Goal: Task Accomplishment & Management: Complete application form

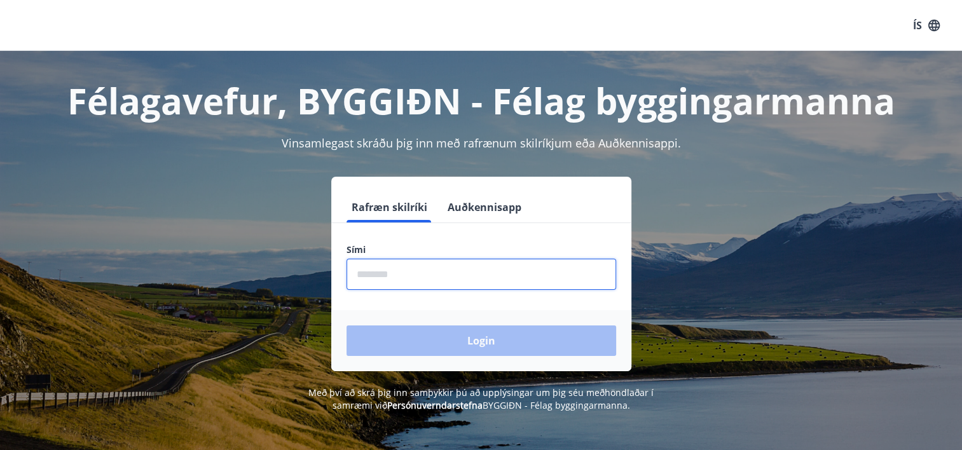
click at [369, 269] on input "phone" at bounding box center [480, 274] width 269 height 31
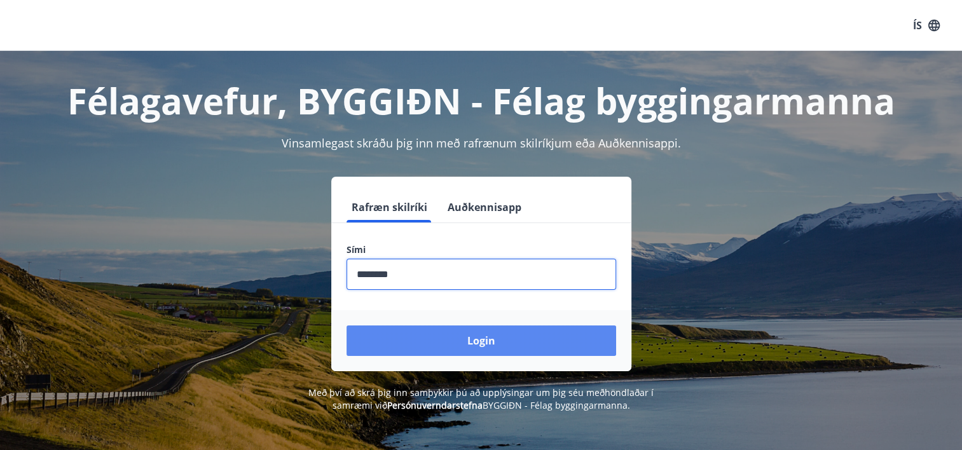
type input "********"
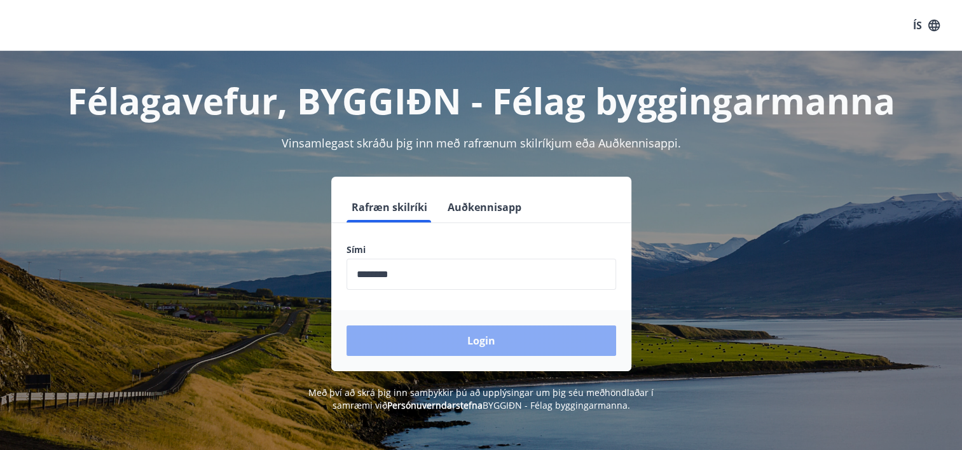
click at [479, 336] on button "Login" at bounding box center [480, 340] width 269 height 31
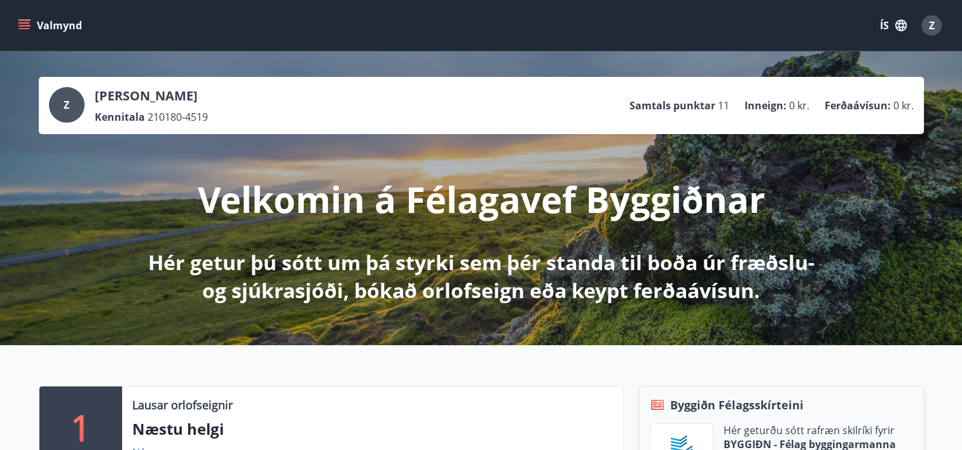
click at [20, 22] on icon "menu" at bounding box center [24, 25] width 13 height 13
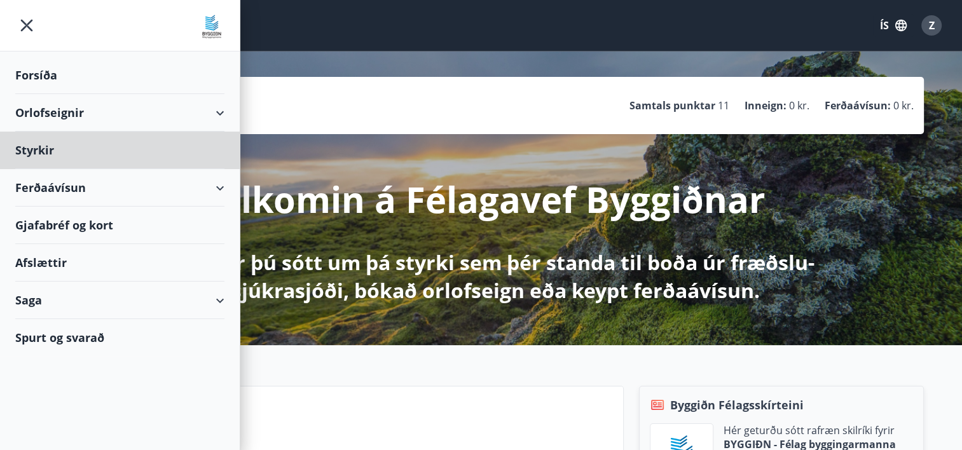
click at [56, 72] on div "Forsíða" at bounding box center [119, 75] width 209 height 37
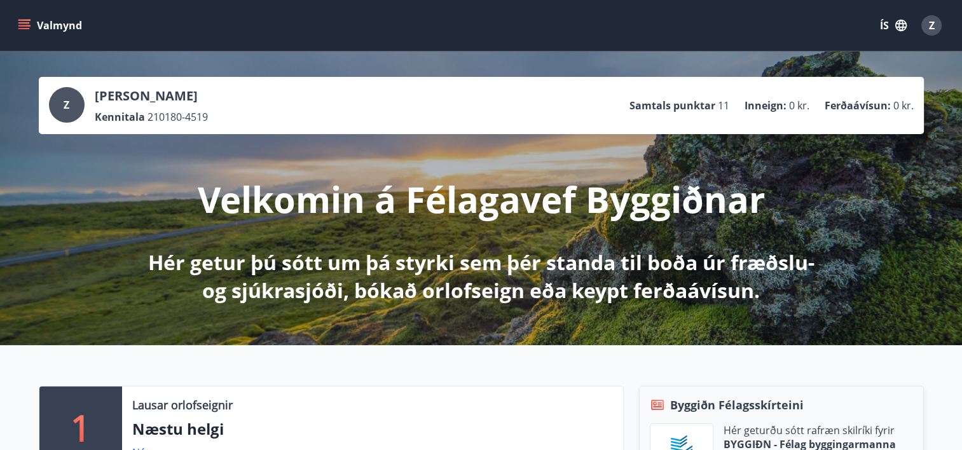
click at [21, 24] on icon "menu" at bounding box center [24, 25] width 13 height 13
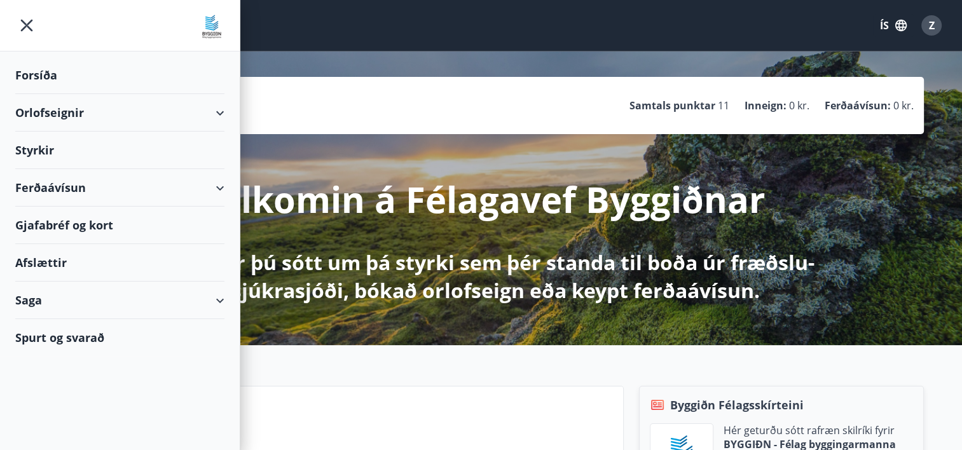
click at [897, 21] on icon "button" at bounding box center [900, 25] width 11 height 11
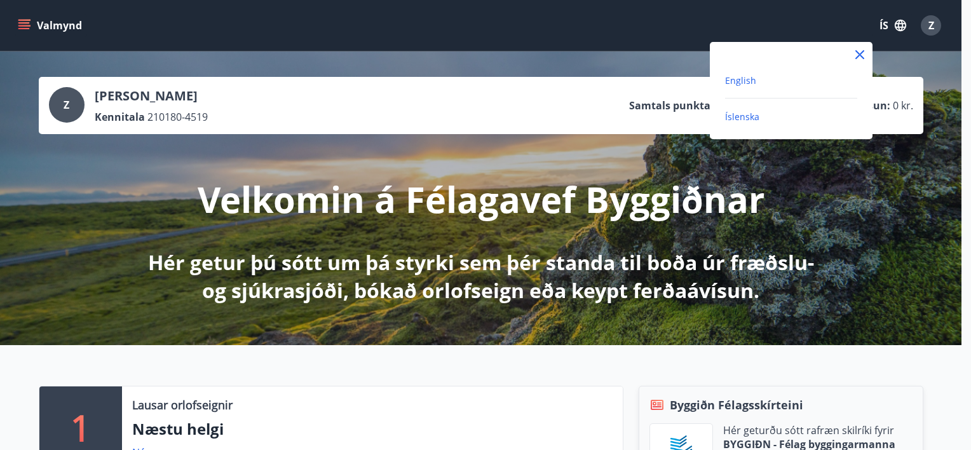
click at [737, 81] on span "English" at bounding box center [740, 80] width 31 height 12
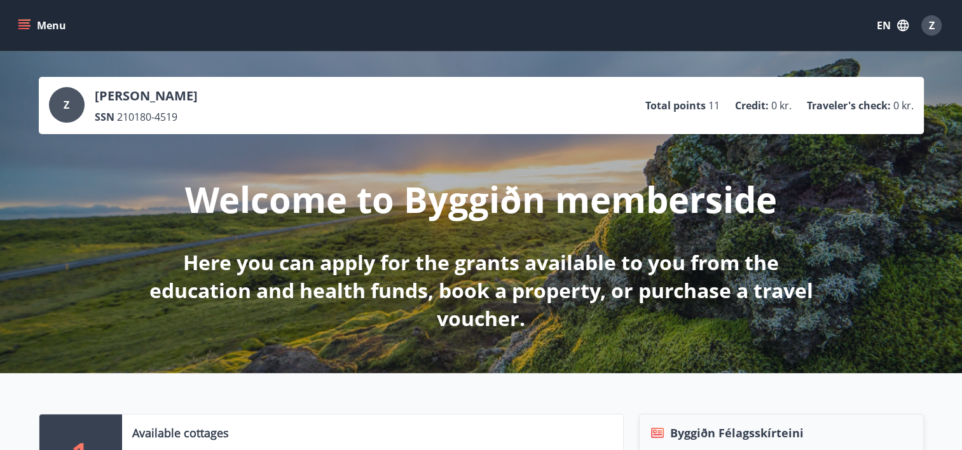
click at [18, 24] on icon "menu" at bounding box center [24, 25] width 13 height 13
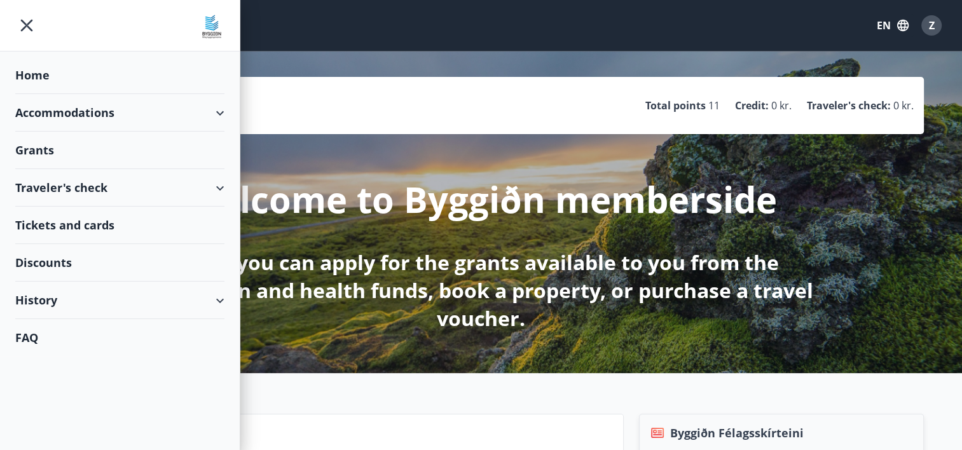
click at [105, 111] on div "Accommodations" at bounding box center [119, 112] width 209 height 37
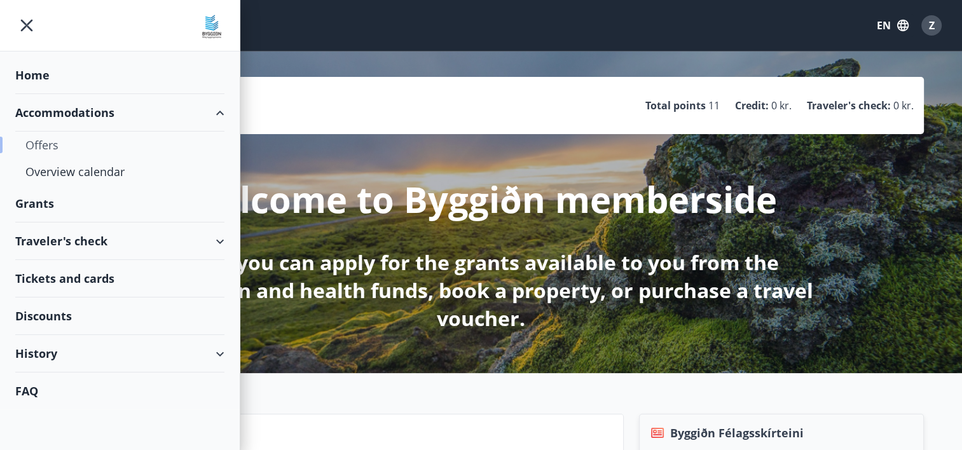
click at [43, 140] on div "Offers" at bounding box center [119, 145] width 189 height 27
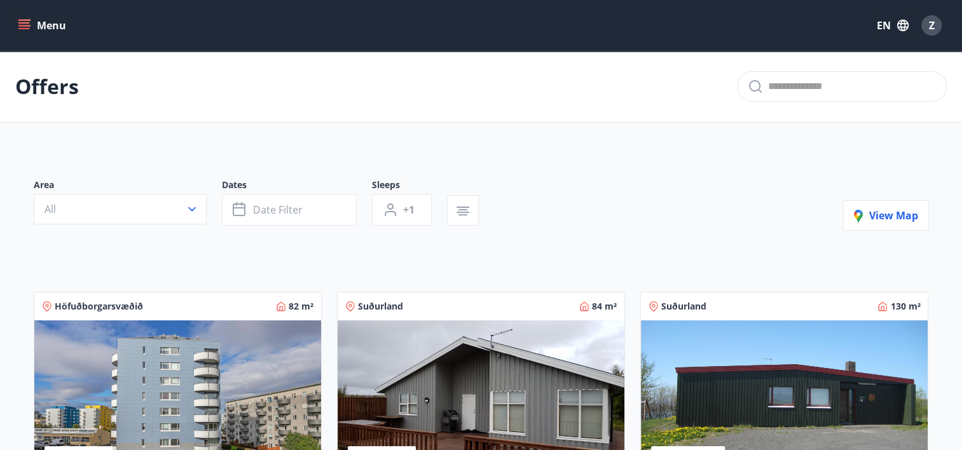
click at [25, 25] on icon "menu" at bounding box center [25, 25] width 14 height 1
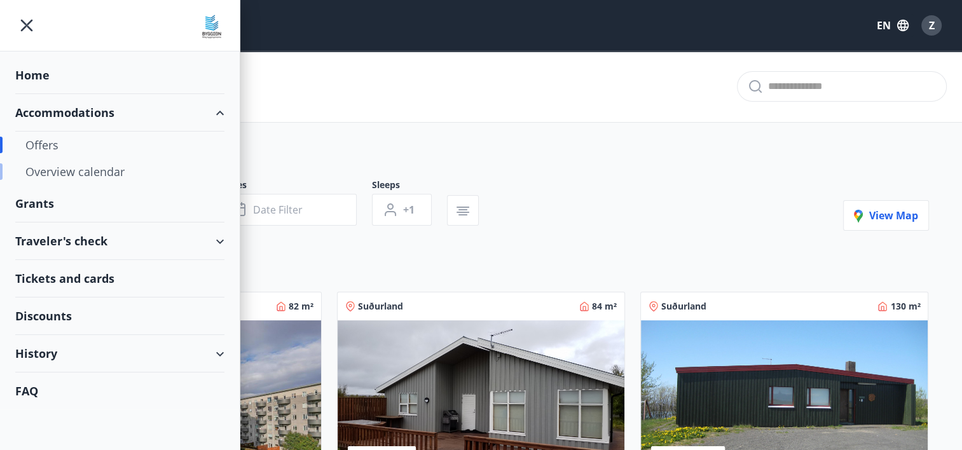
click at [112, 170] on div "Overview calendar" at bounding box center [119, 171] width 189 height 27
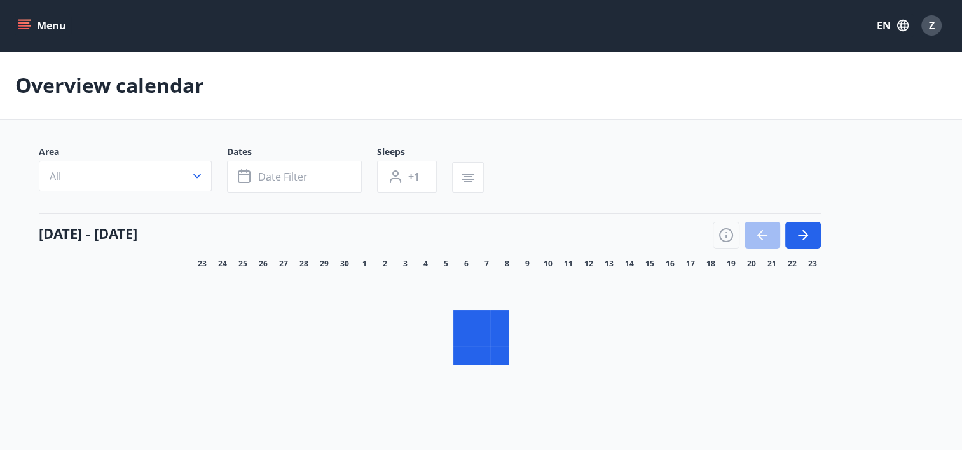
click at [27, 24] on icon "menu" at bounding box center [24, 25] width 13 height 13
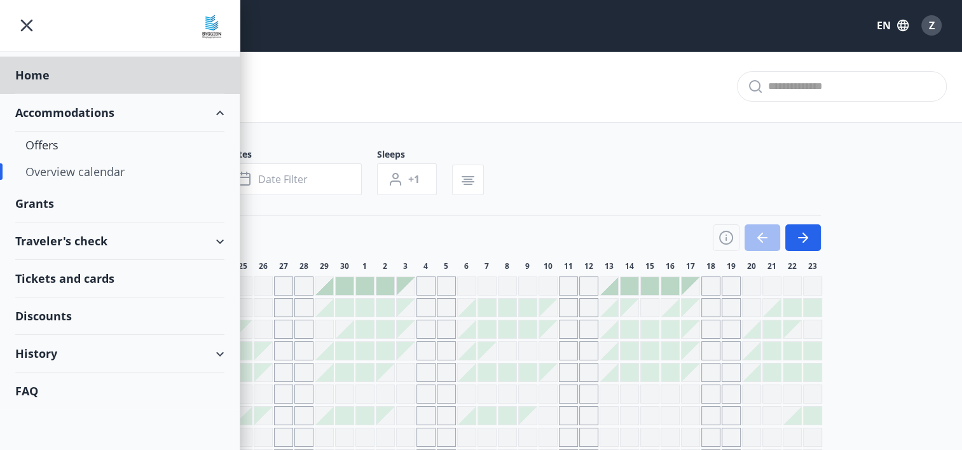
click at [48, 201] on div "Grants" at bounding box center [119, 203] width 209 height 37
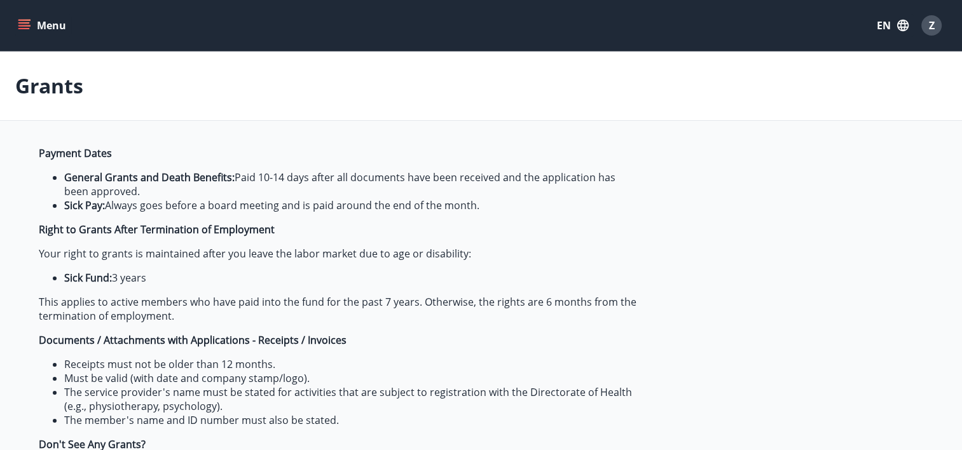
type input "***"
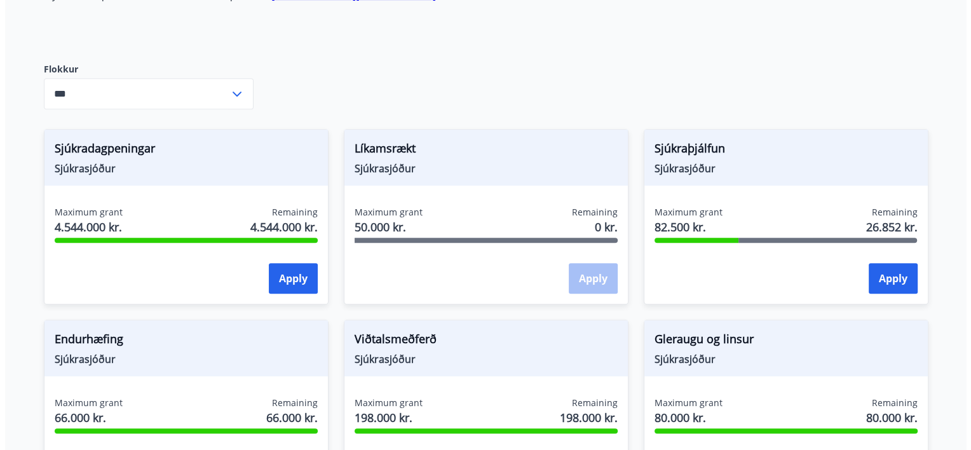
scroll to position [508, 0]
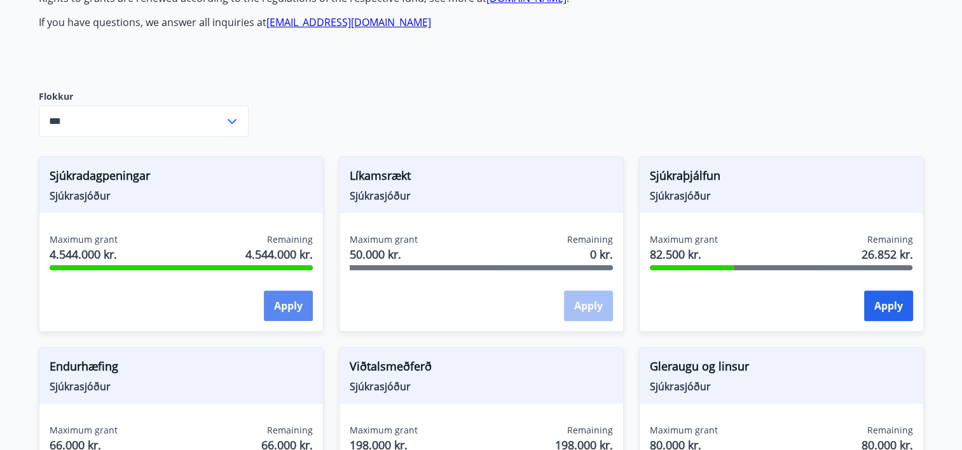
click at [273, 305] on button "Apply" at bounding box center [288, 305] width 49 height 31
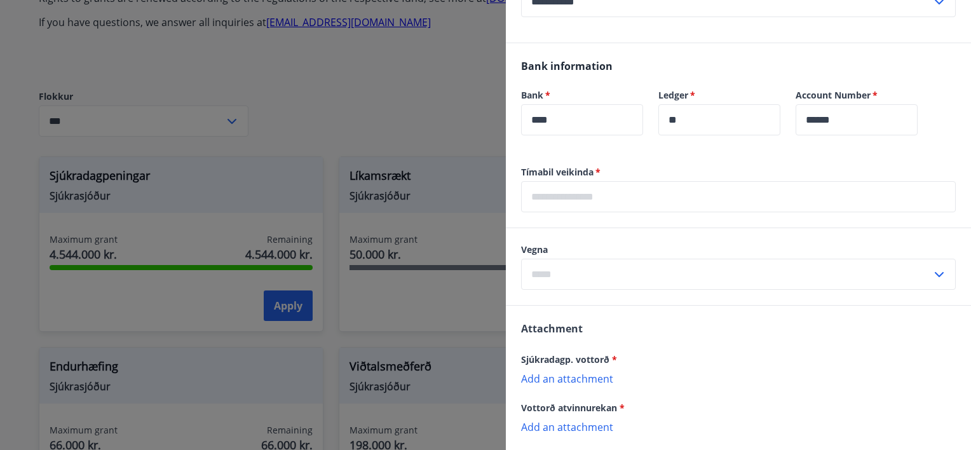
scroll to position [736, 0]
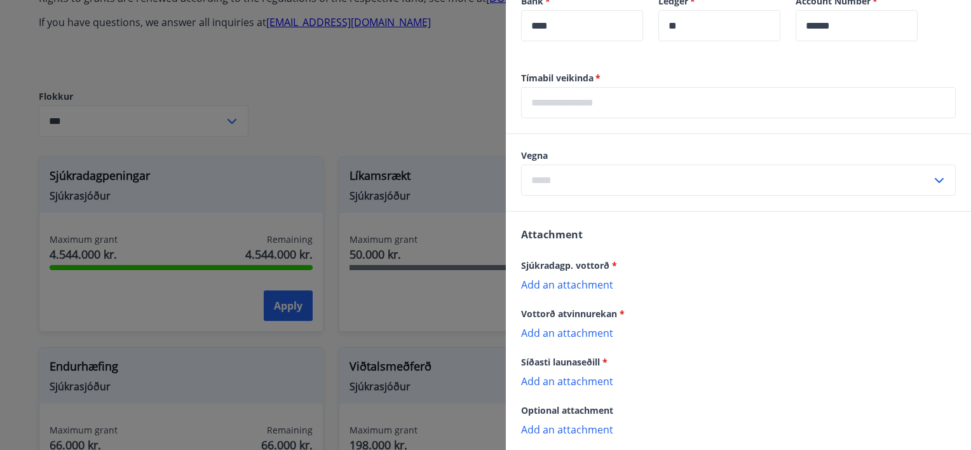
click at [935, 180] on icon at bounding box center [939, 180] width 9 height 5
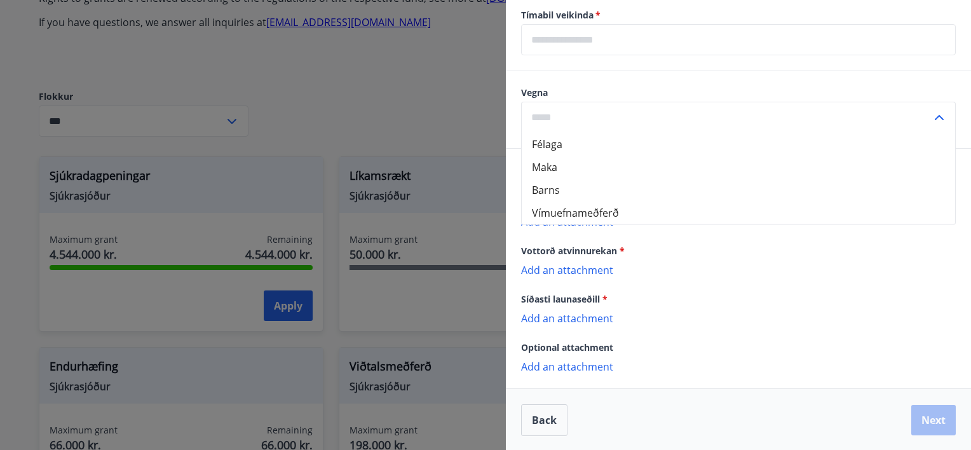
scroll to position [800, 0]
click at [932, 117] on icon at bounding box center [939, 116] width 15 height 15
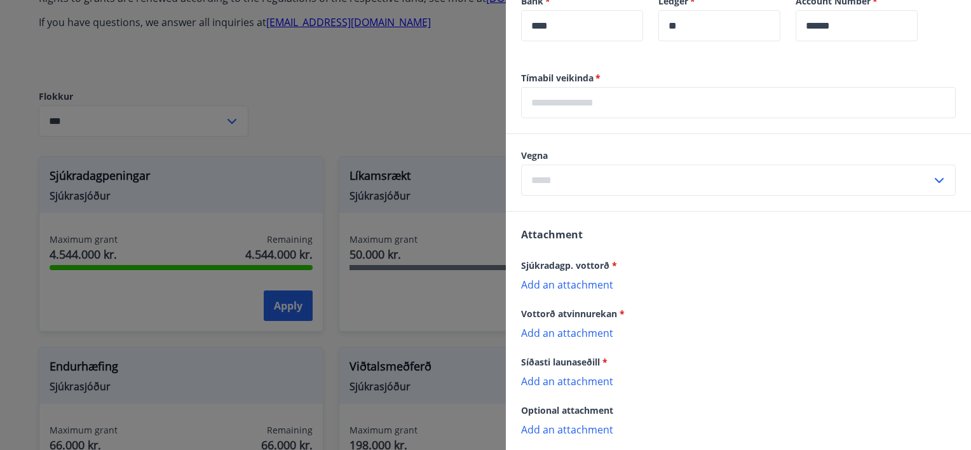
scroll to position [672, 0]
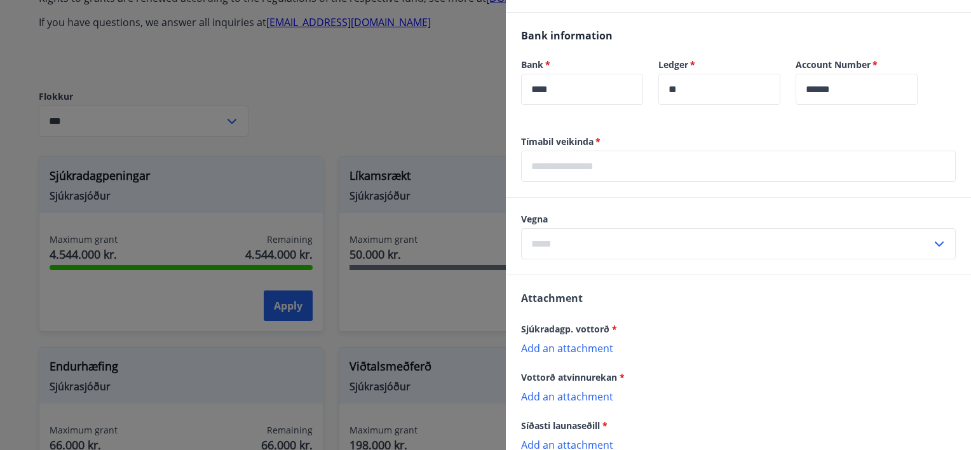
click at [580, 160] on input "text" at bounding box center [738, 166] width 435 height 31
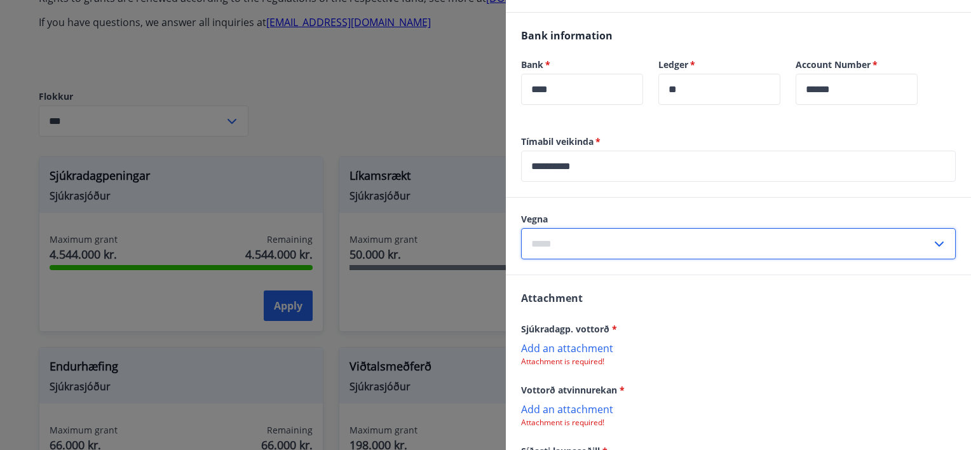
click at [568, 240] on input "text" at bounding box center [726, 243] width 411 height 31
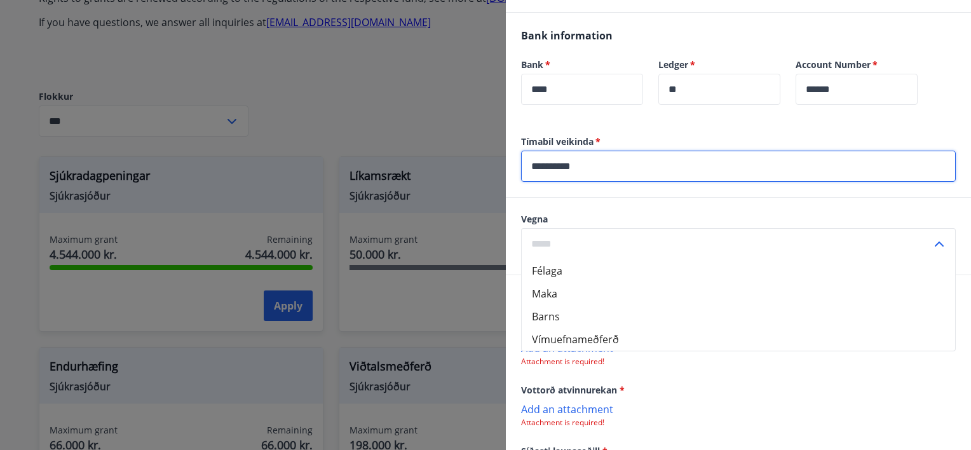
click at [636, 165] on input "**********" at bounding box center [738, 166] width 435 height 31
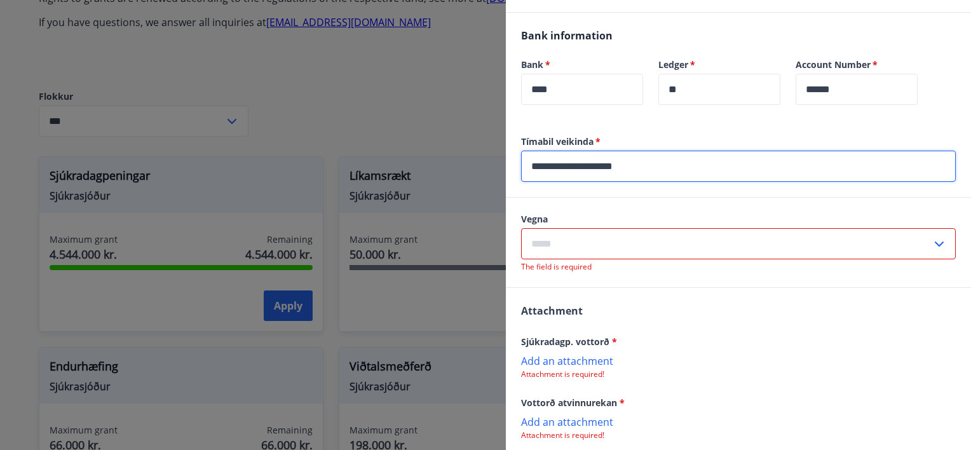
type input "**********"
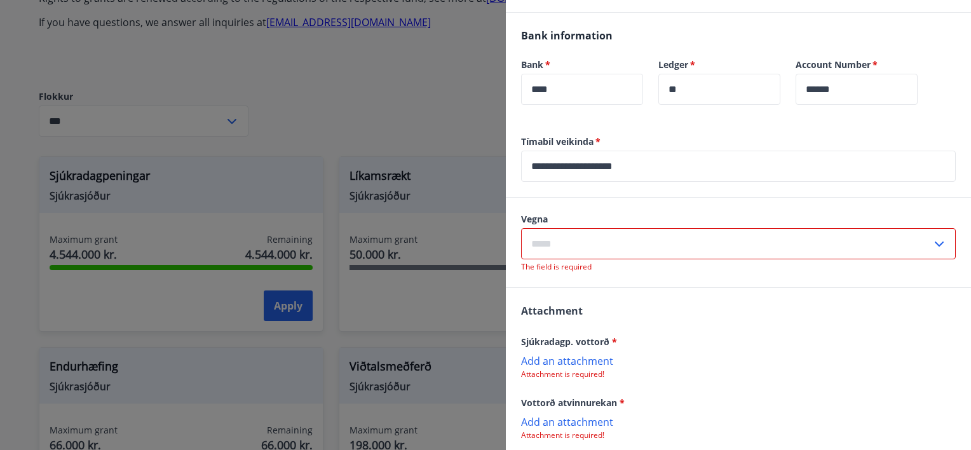
click at [938, 238] on div "​" at bounding box center [738, 243] width 435 height 31
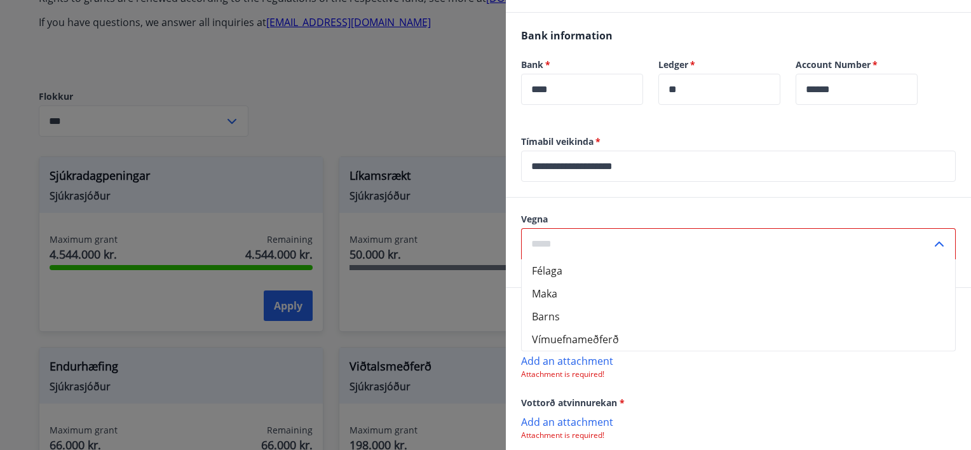
click at [935, 242] on icon at bounding box center [939, 244] width 9 height 5
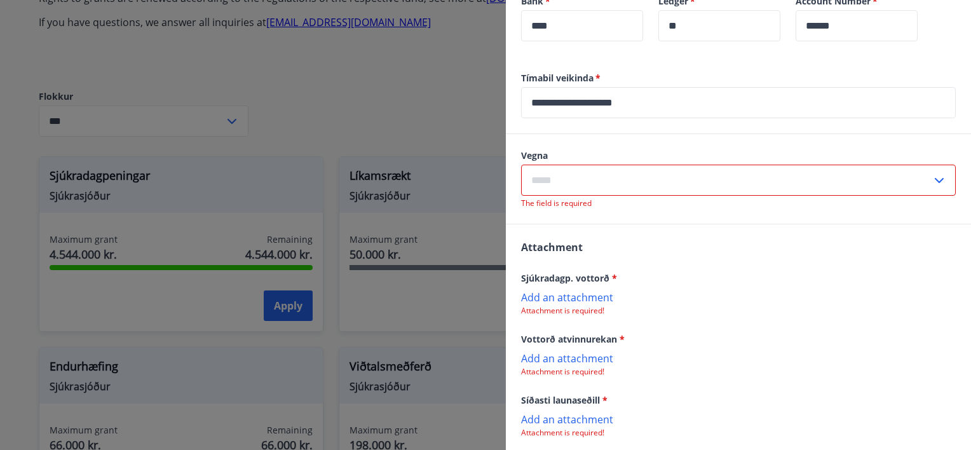
scroll to position [800, 0]
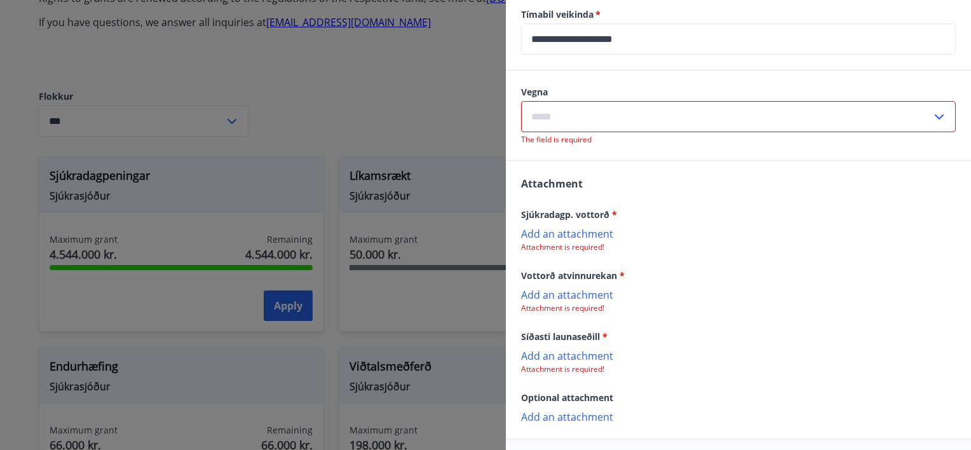
click at [935, 116] on icon at bounding box center [939, 116] width 9 height 5
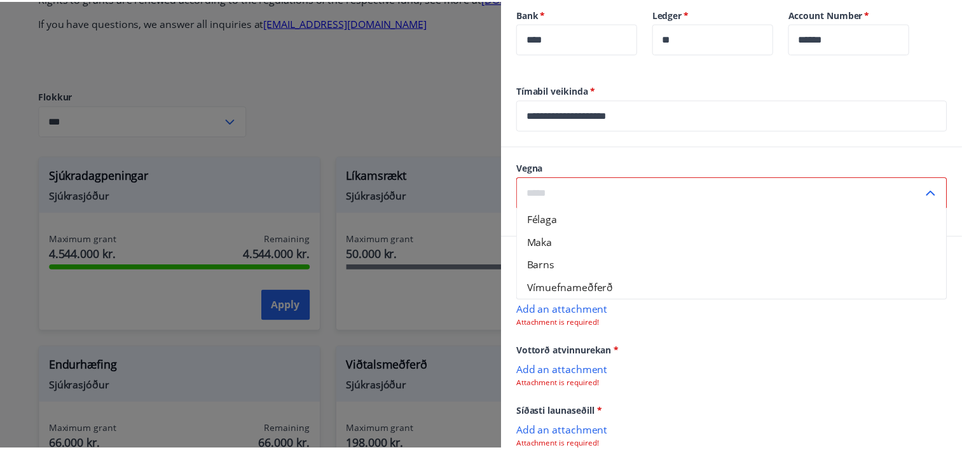
scroll to position [660, 0]
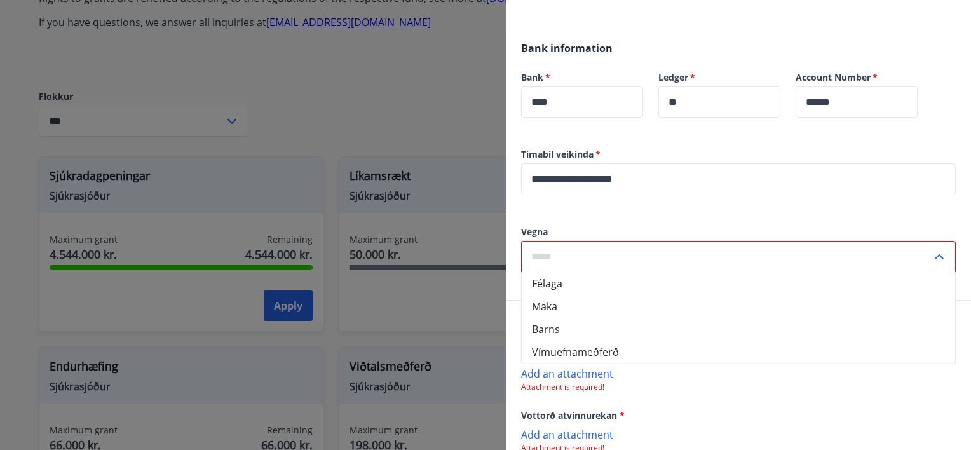
click at [932, 257] on icon at bounding box center [939, 256] width 15 height 15
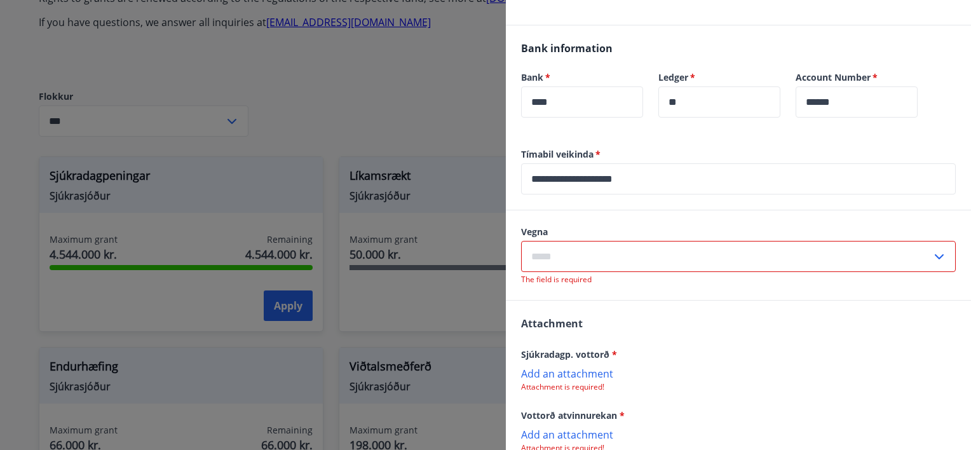
click at [935, 257] on icon at bounding box center [939, 256] width 9 height 5
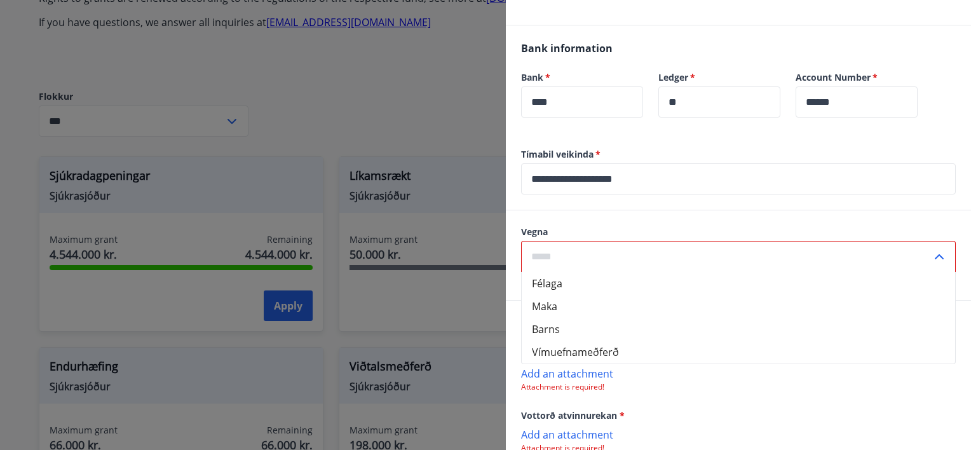
click at [289, 306] on div at bounding box center [485, 225] width 971 height 450
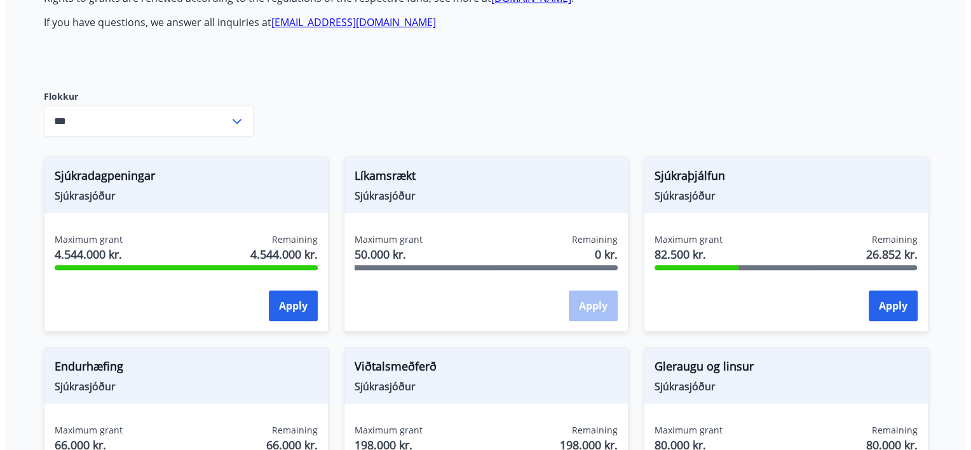
scroll to position [0, 0]
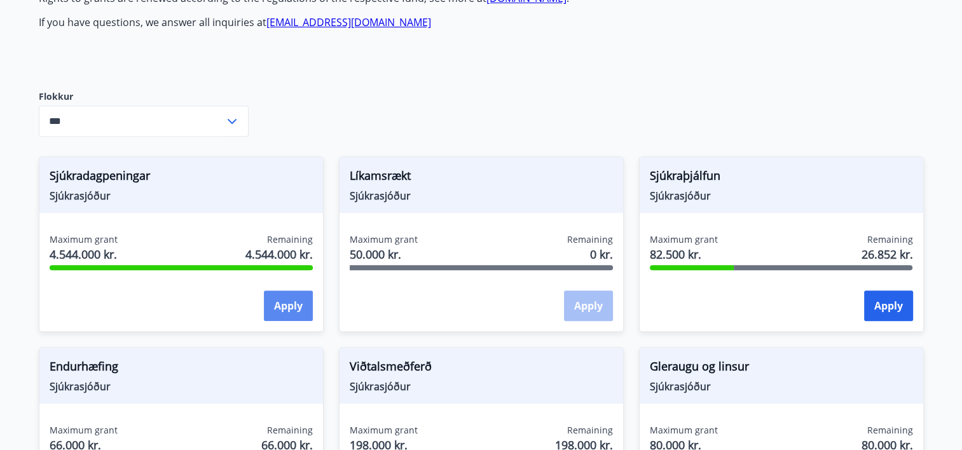
click at [285, 306] on button "Apply" at bounding box center [288, 305] width 49 height 31
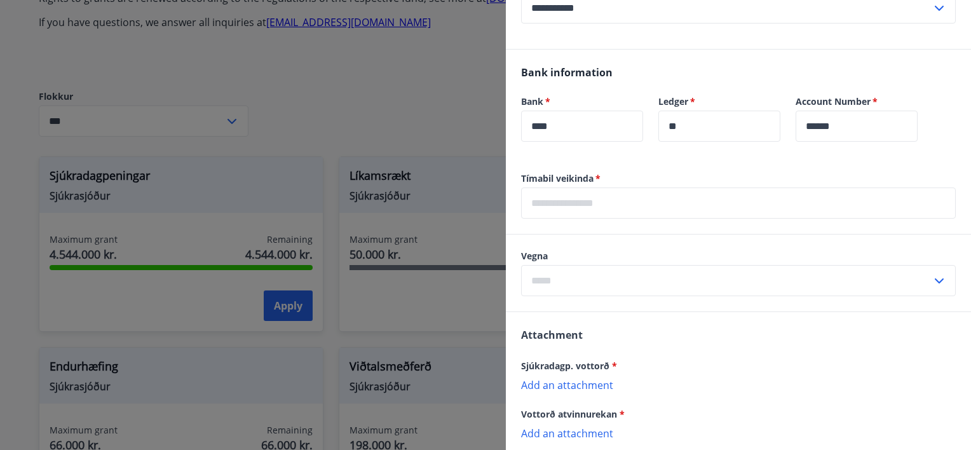
scroll to position [699, 0]
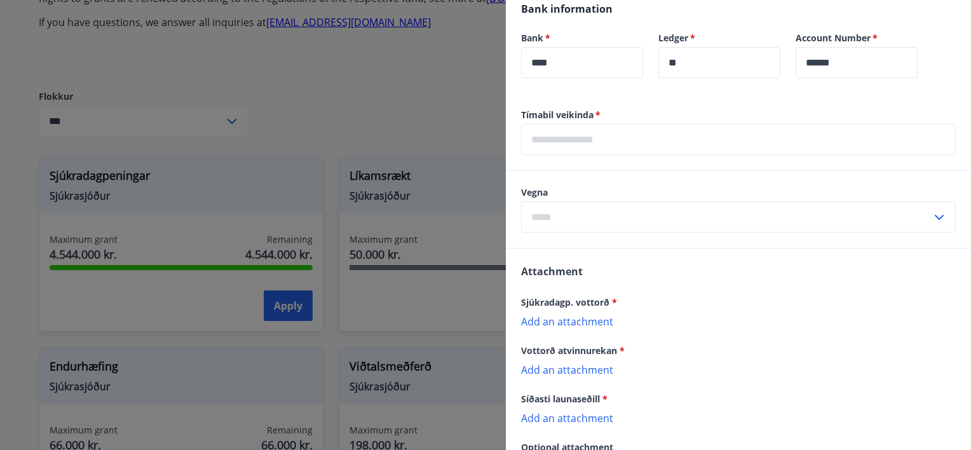
click at [634, 147] on input "text" at bounding box center [738, 139] width 435 height 31
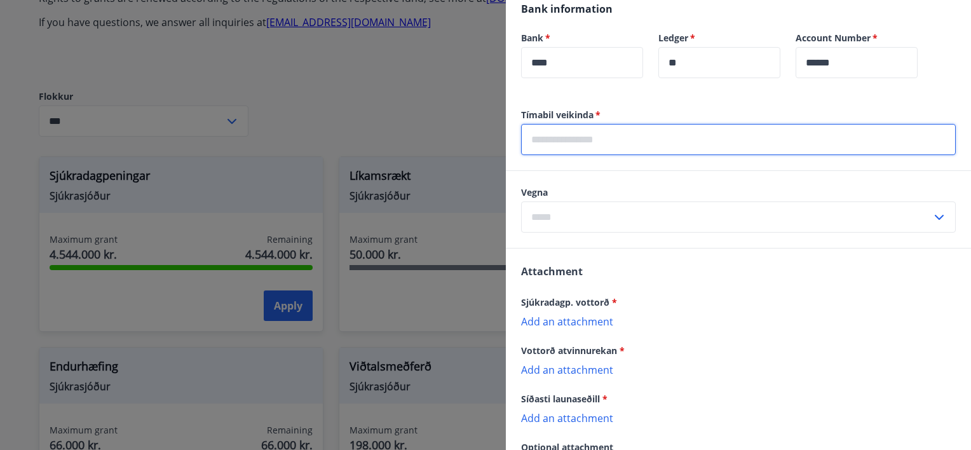
type input "**********"
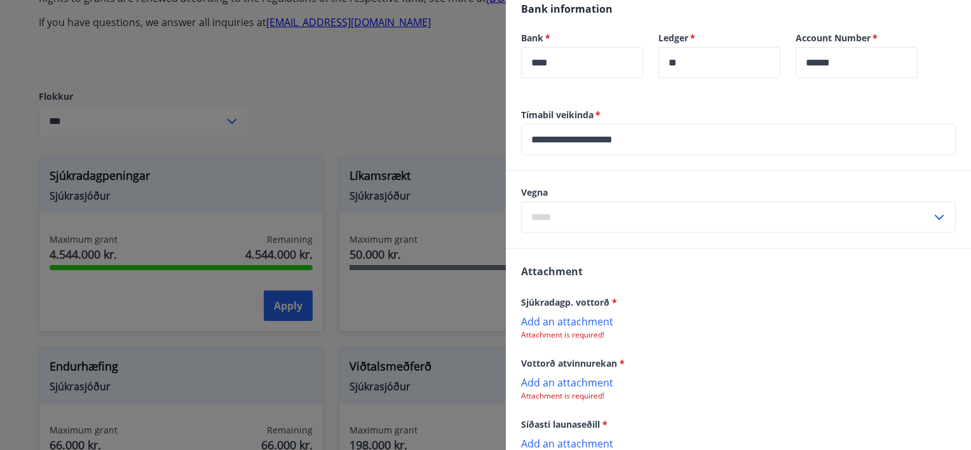
click at [935, 218] on icon at bounding box center [939, 217] width 9 height 5
click at [555, 247] on li "Félaga" at bounding box center [738, 244] width 433 height 23
type input "******"
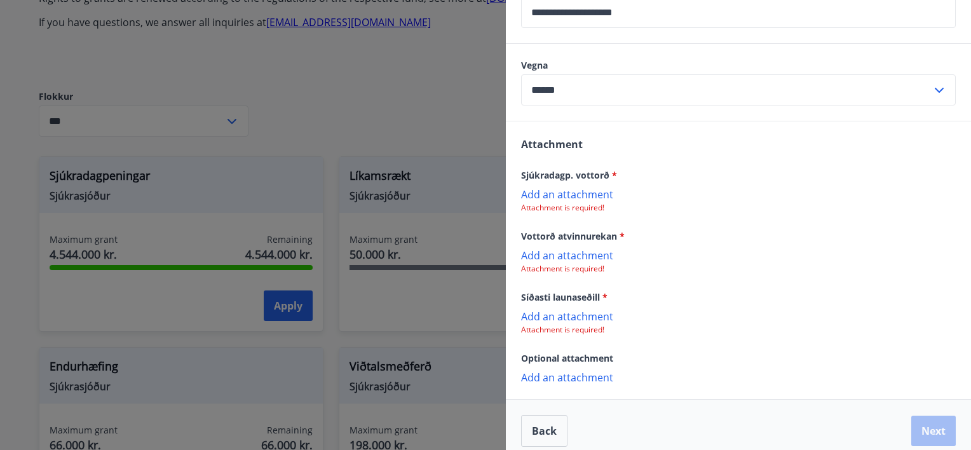
click at [575, 194] on p "Add an attachment" at bounding box center [738, 193] width 435 height 13
drag, startPoint x: 817, startPoint y: 27, endPoint x: 812, endPoint y: 44, distance: 17.3
click at [812, 44] on div "**********" at bounding box center [738, 222] width 465 height 481
drag, startPoint x: 793, startPoint y: 53, endPoint x: 722, endPoint y: 102, distance: 85.5
click at [722, 102] on div "Vegna ****** ​" at bounding box center [738, 82] width 465 height 77
